Goal: Task Accomplishment & Management: Manage account settings

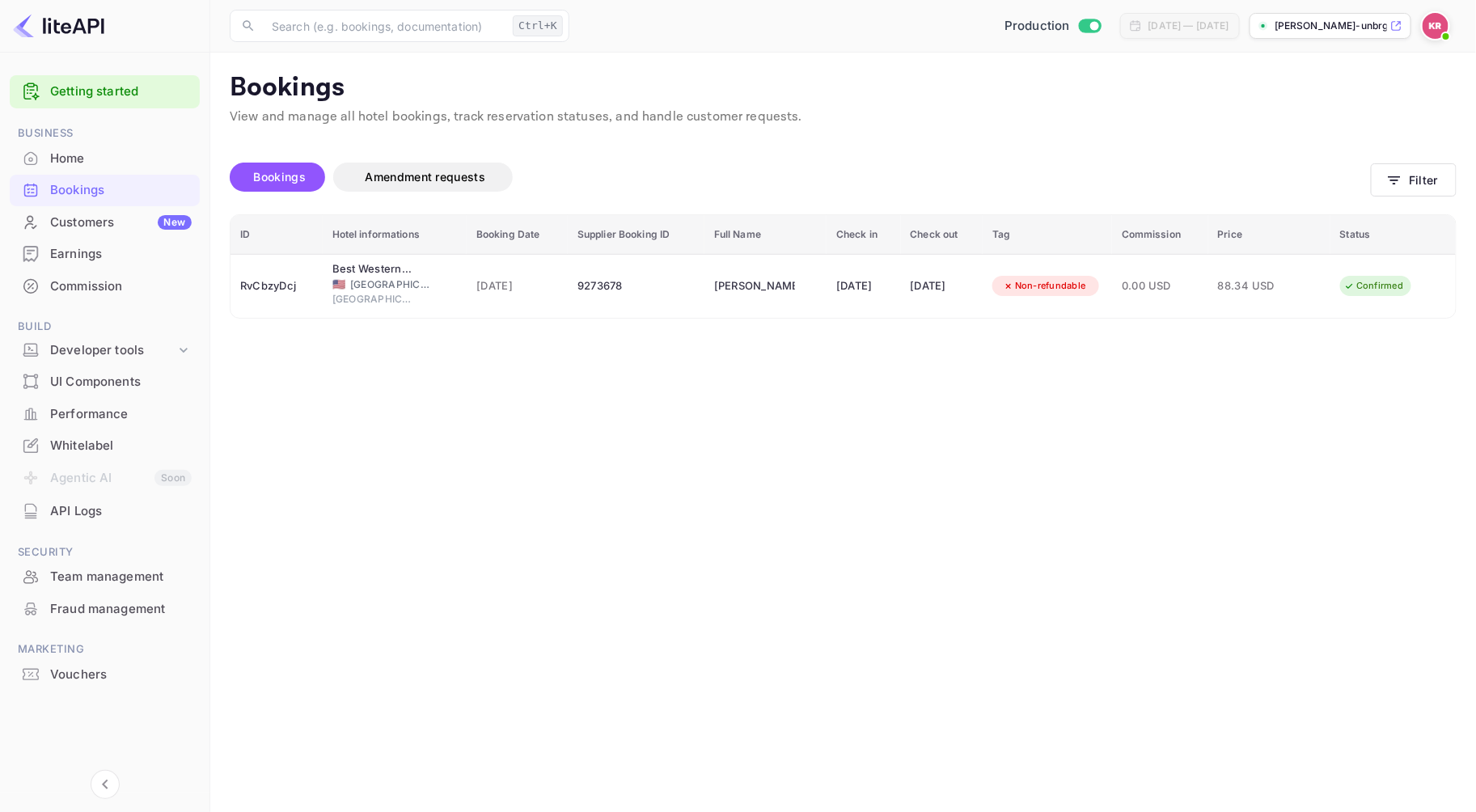
click at [1427, 32] on img at bounding box center [1435, 25] width 25 height 25
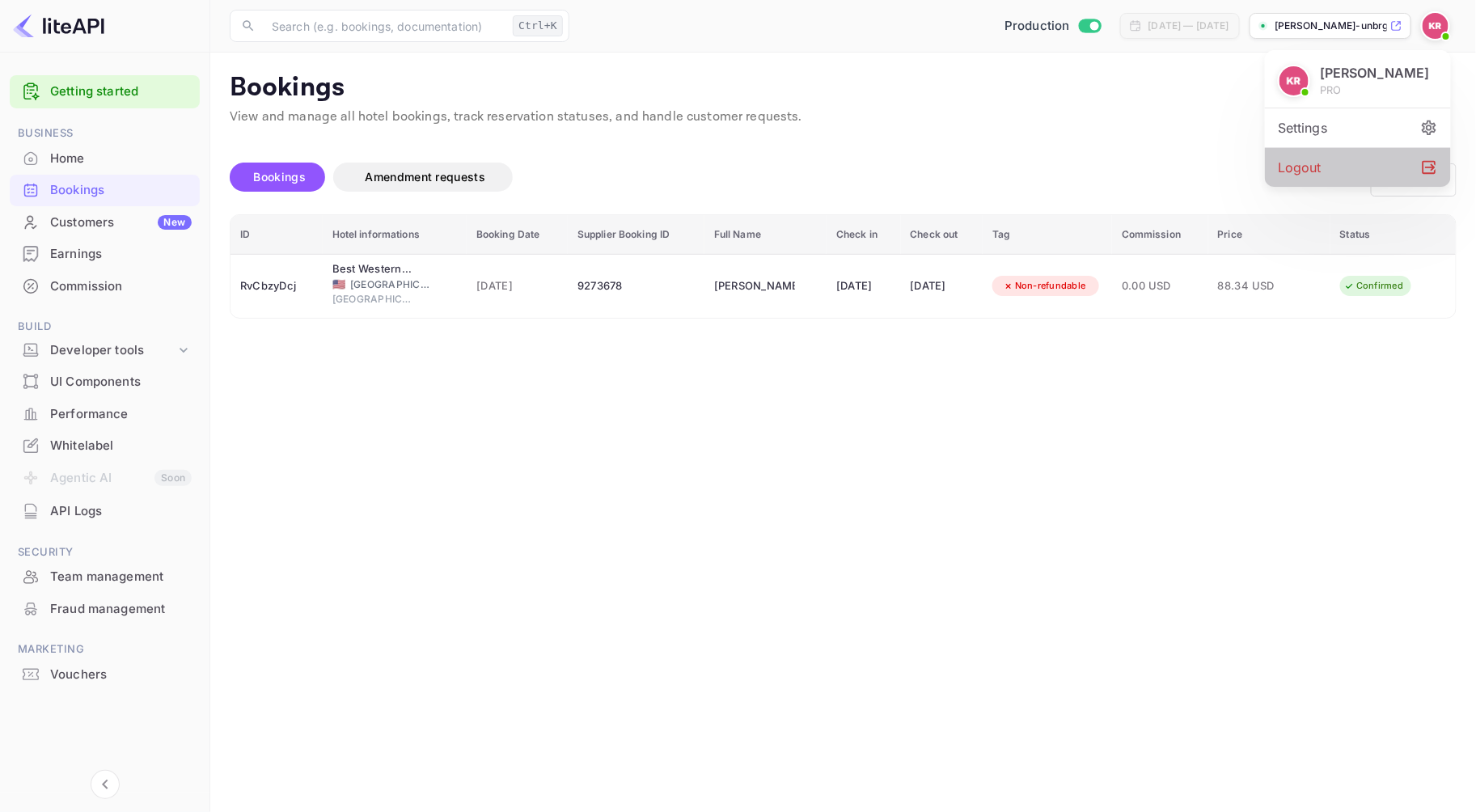
click at [1304, 172] on div "Logout" at bounding box center [1358, 167] width 186 height 39
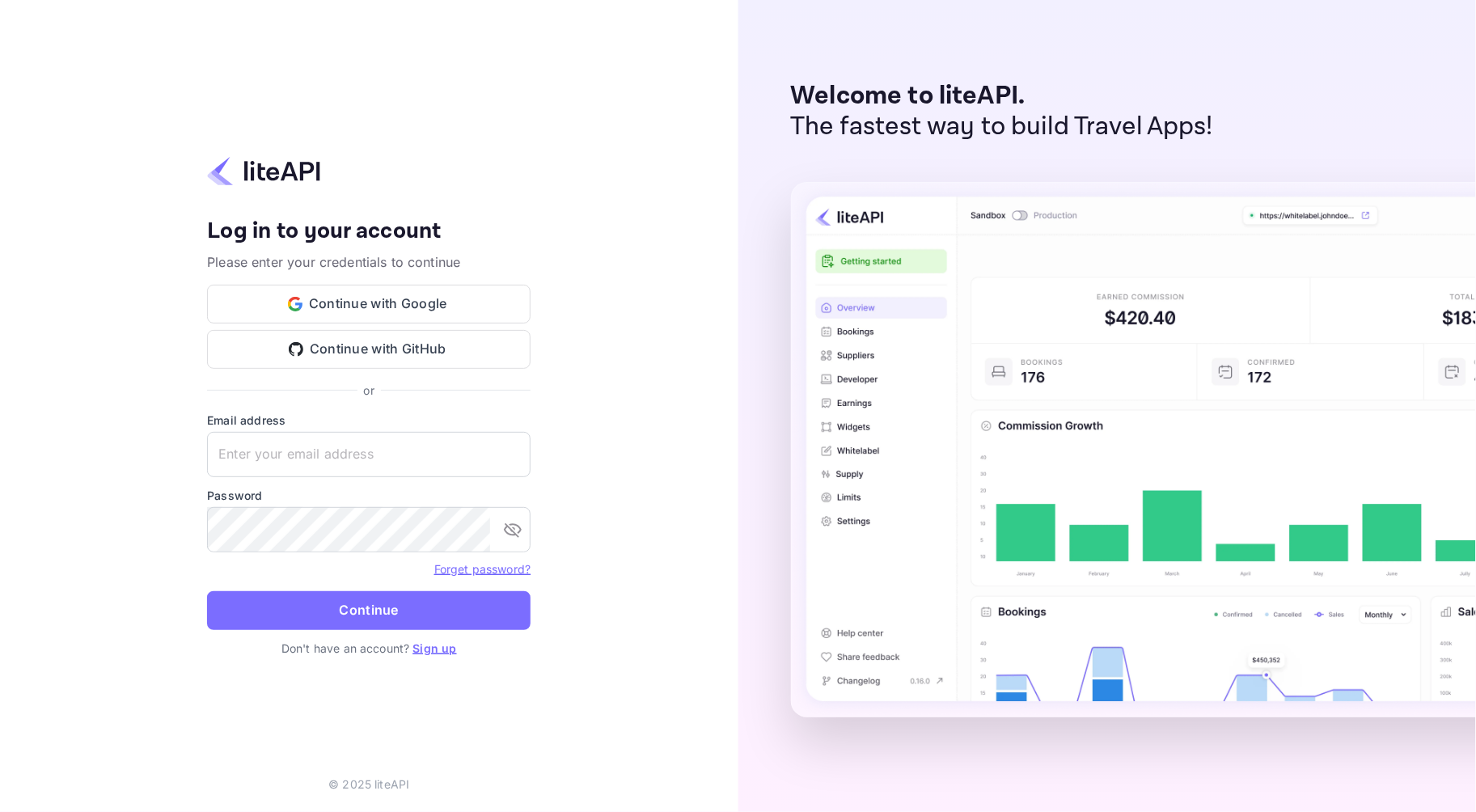
type input "nuiteedirectcug@hotelogical.com"
click at [392, 608] on button "Continue" at bounding box center [369, 611] width 324 height 39
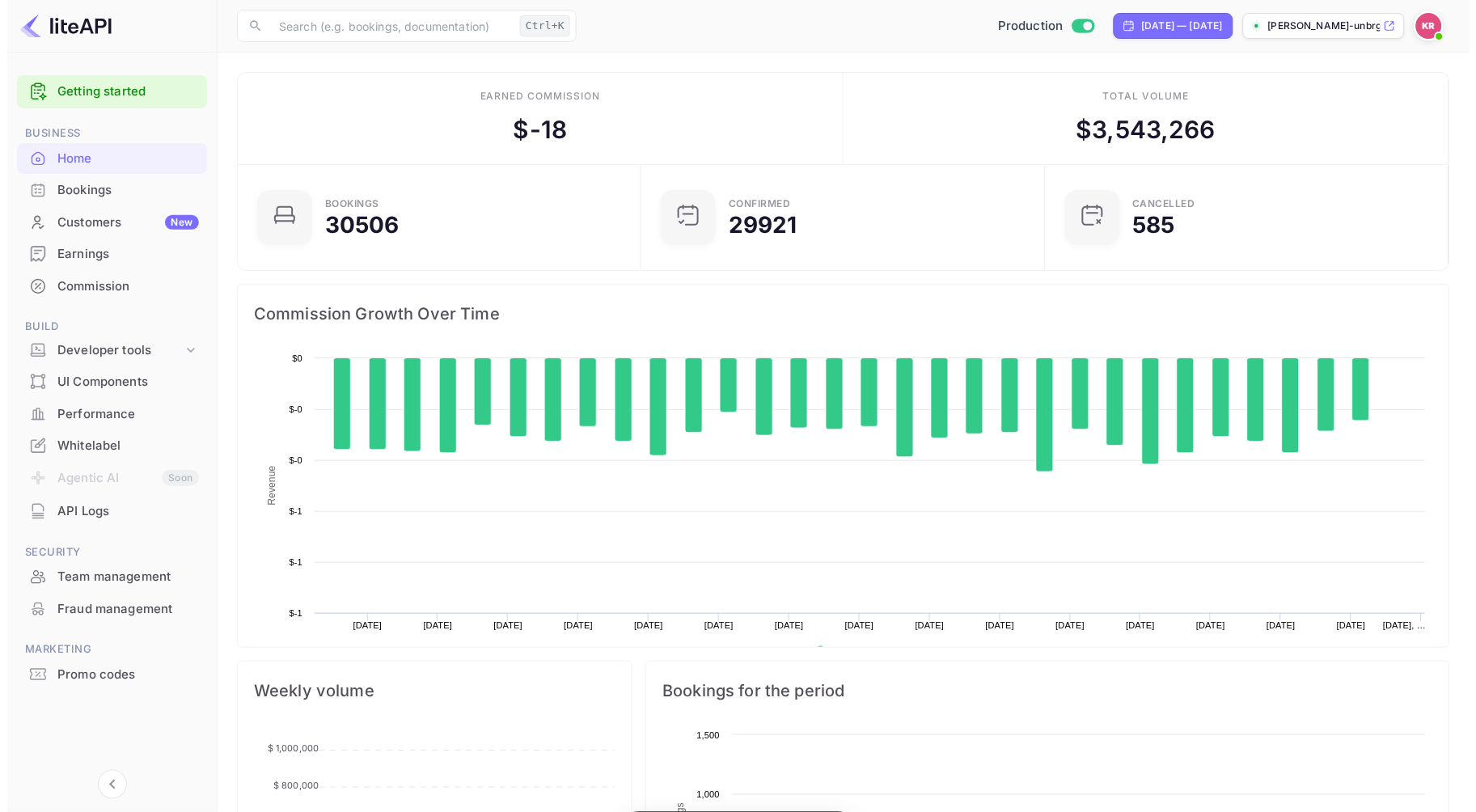
scroll to position [249, 380]
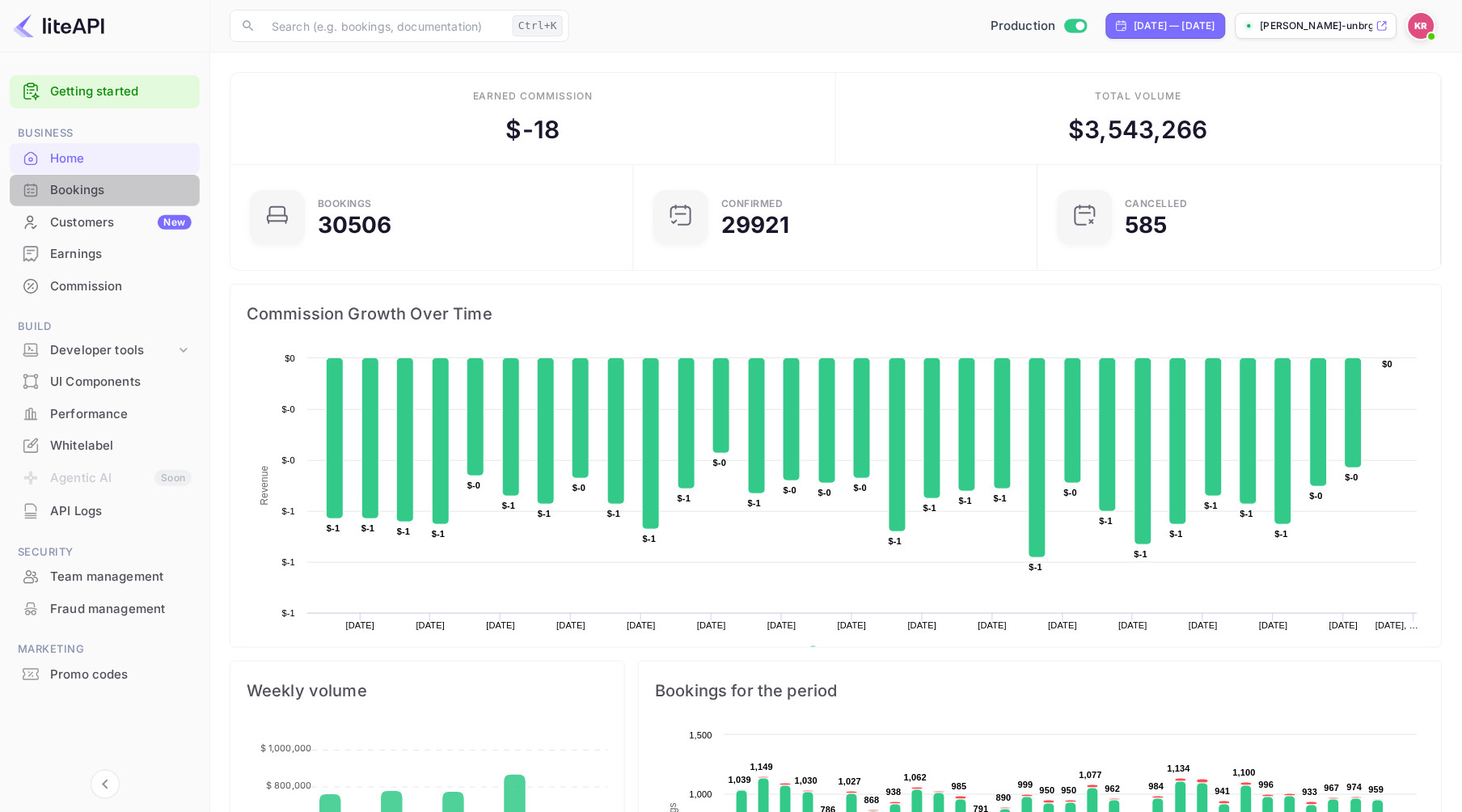
click at [84, 187] on div "Bookings" at bounding box center [121, 190] width 142 height 19
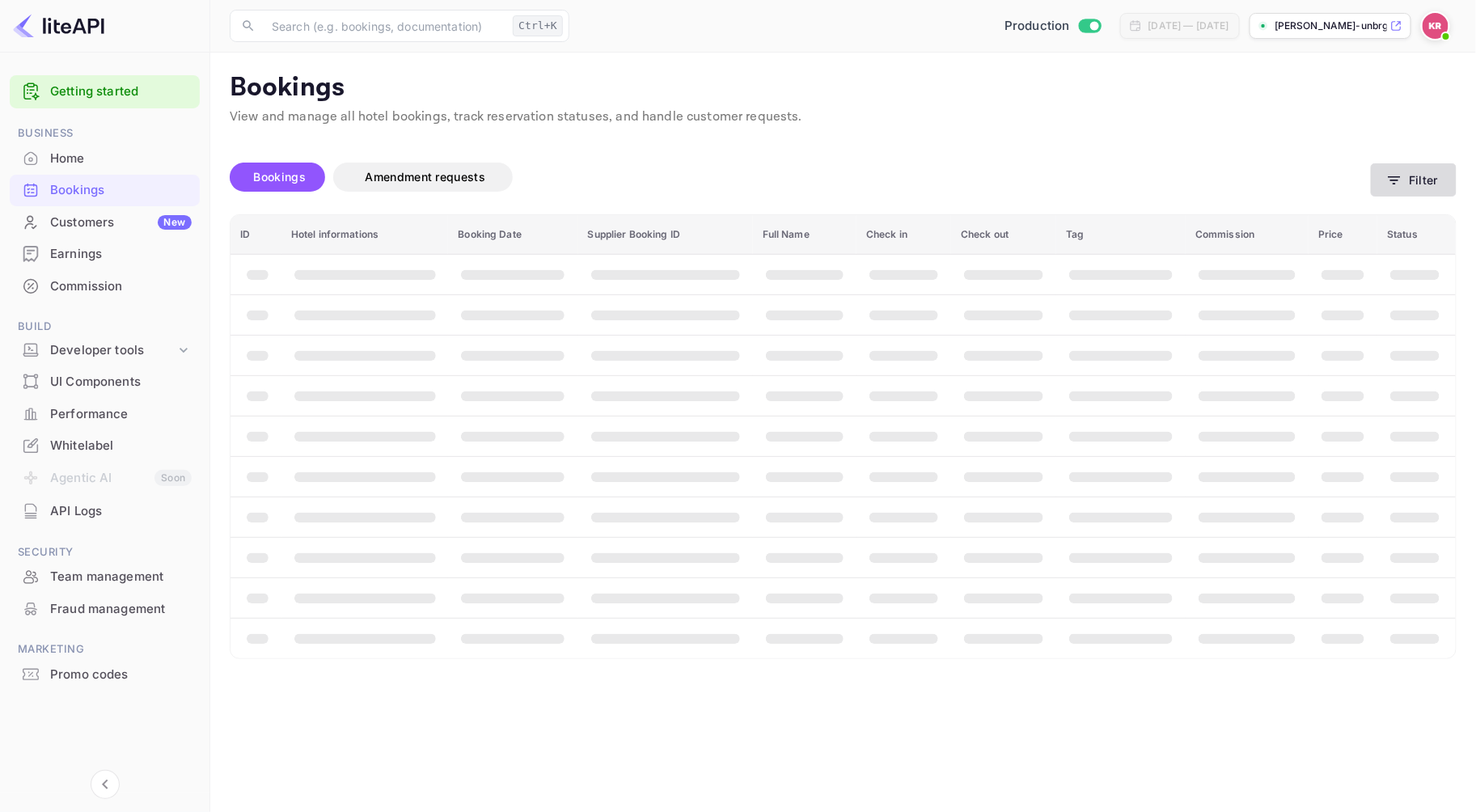
click at [1429, 176] on button "Filter" at bounding box center [1413, 179] width 86 height 33
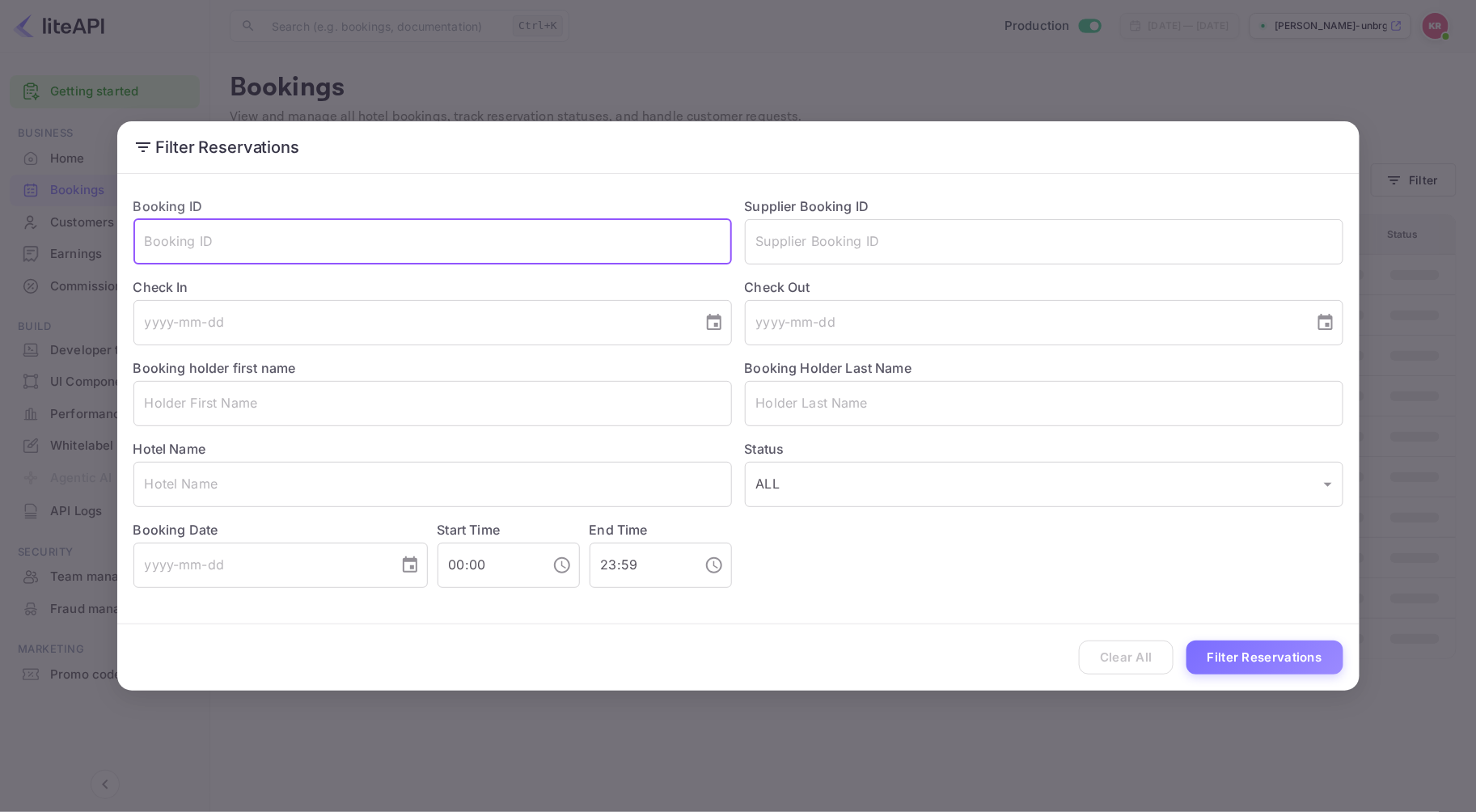
click at [151, 251] on input "text" at bounding box center [433, 241] width 598 height 45
paste input "sbFSngNzt"
type input "sbFSngNzt"
click at [1258, 657] on button "Filter Reservations" at bounding box center [1264, 657] width 157 height 35
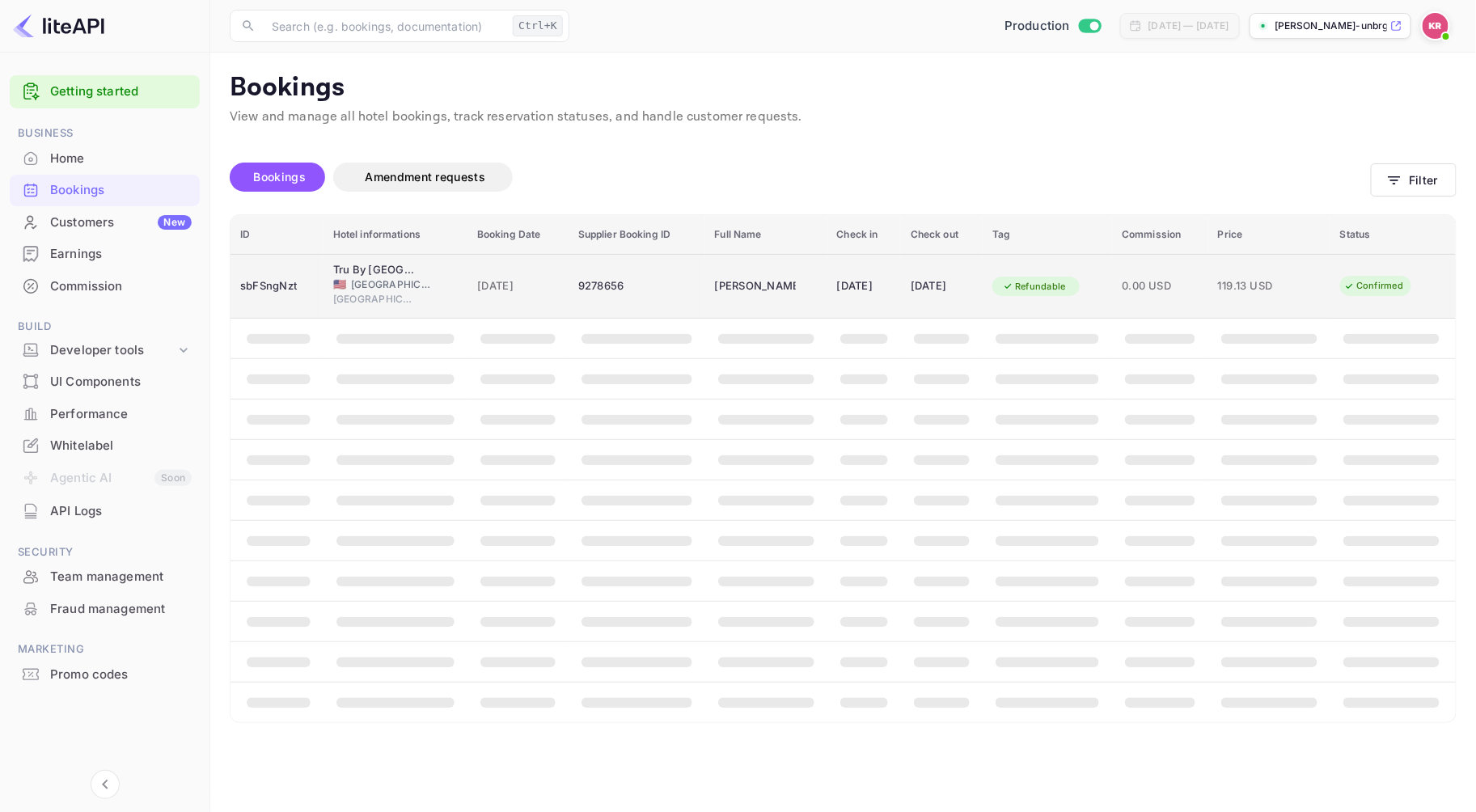
click at [489, 289] on span "[DATE]" at bounding box center [518, 285] width 82 height 18
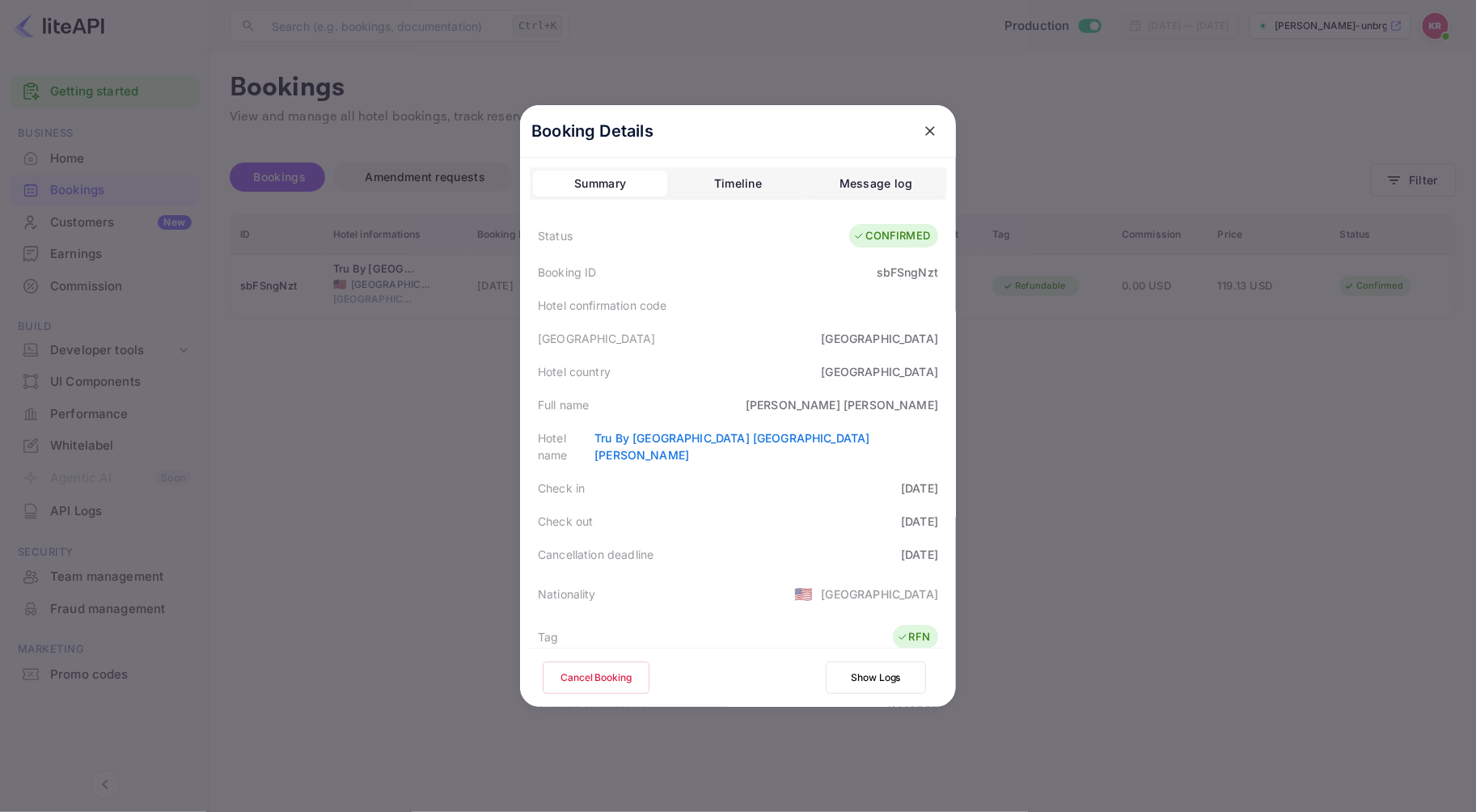
click at [591, 676] on button "Cancel Booking" at bounding box center [597, 678] width 107 height 32
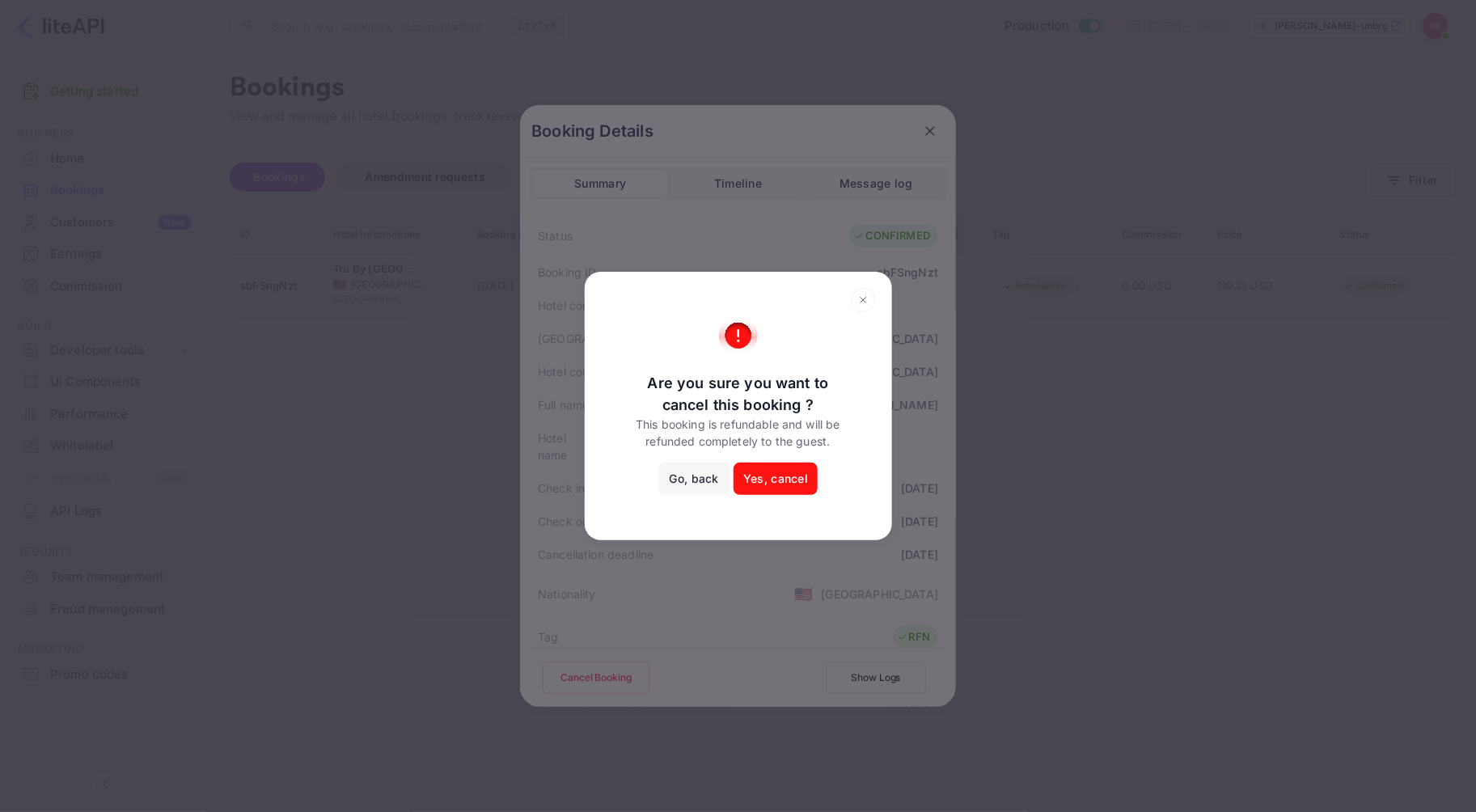
click at [779, 474] on button "Yes, cancel" at bounding box center [775, 478] width 84 height 32
